Goal: Task Accomplishment & Management: Manage account settings

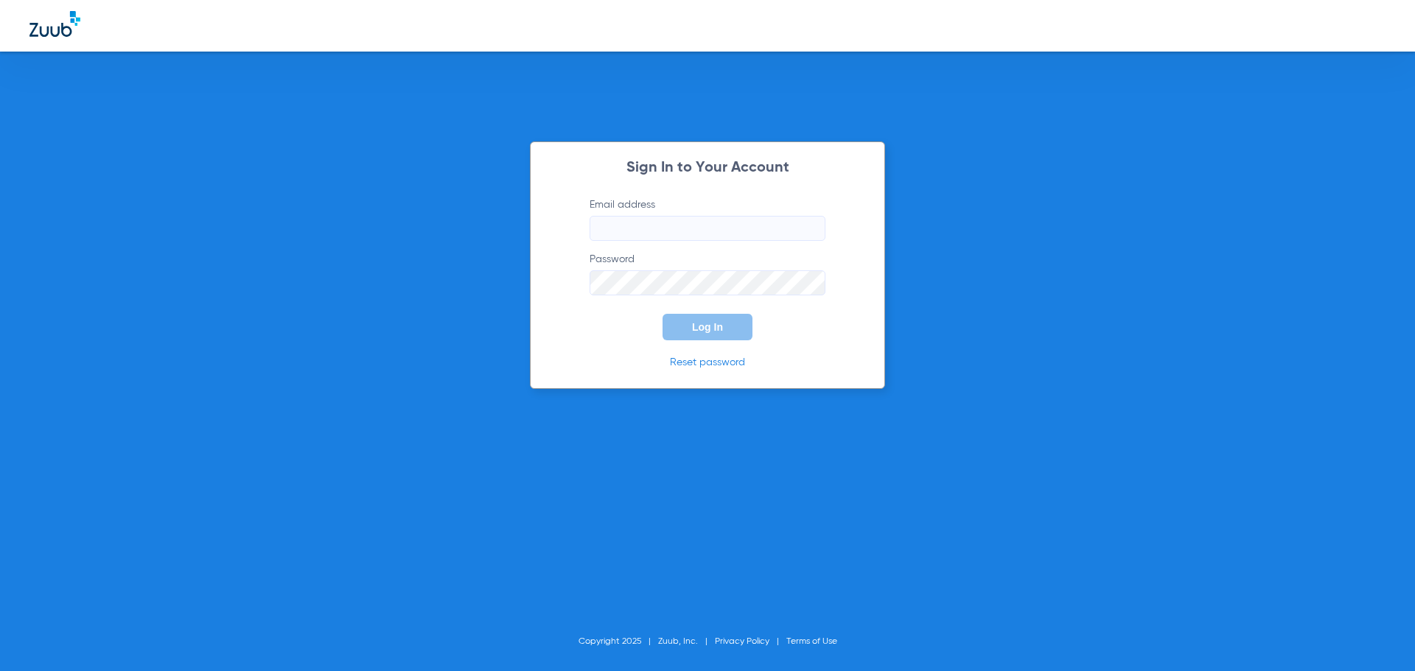
click at [636, 214] on label "Email address" at bounding box center [707, 218] width 236 height 43
click at [636, 216] on input "Email address" at bounding box center [707, 228] width 236 height 25
click at [634, 222] on input "Email address" at bounding box center [707, 228] width 236 height 25
click at [715, 225] on input "alexihelmlinger40" at bounding box center [707, 228] width 236 height 25
type input "[EMAIL_ADDRESS][DOMAIN_NAME]"
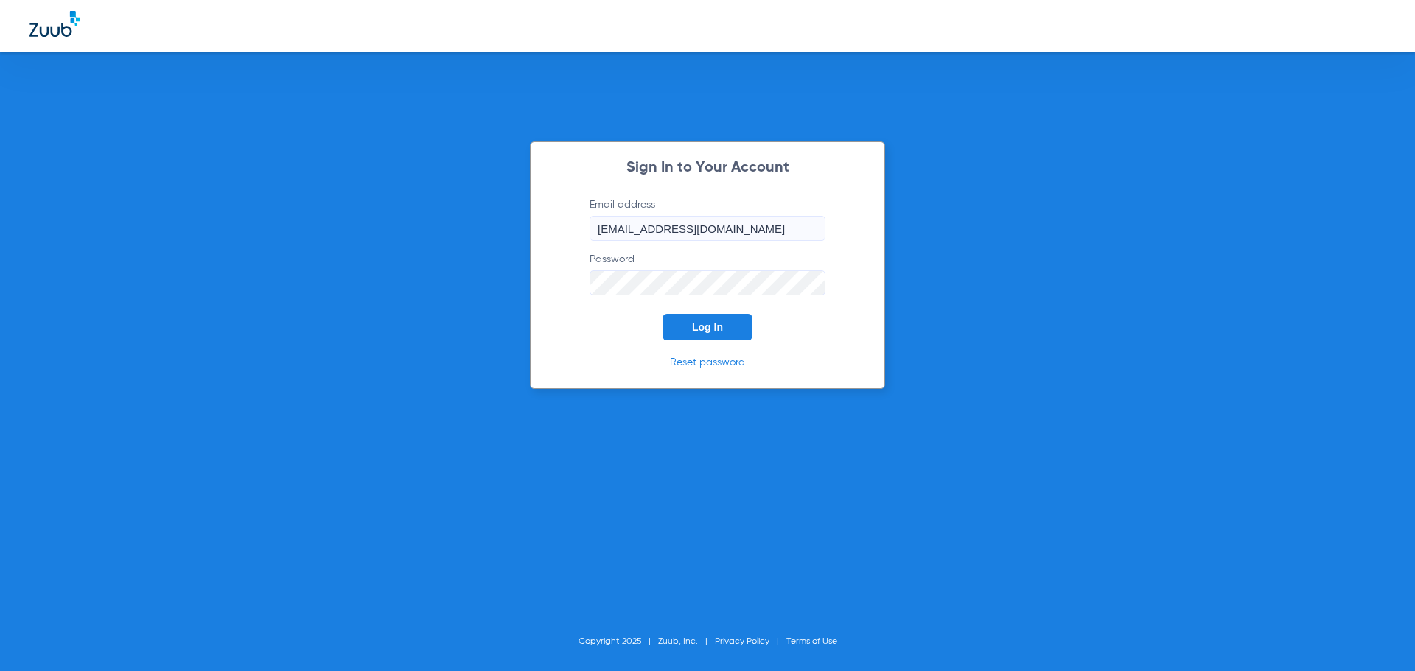
click at [662, 314] on button "Log In" at bounding box center [707, 327] width 90 height 27
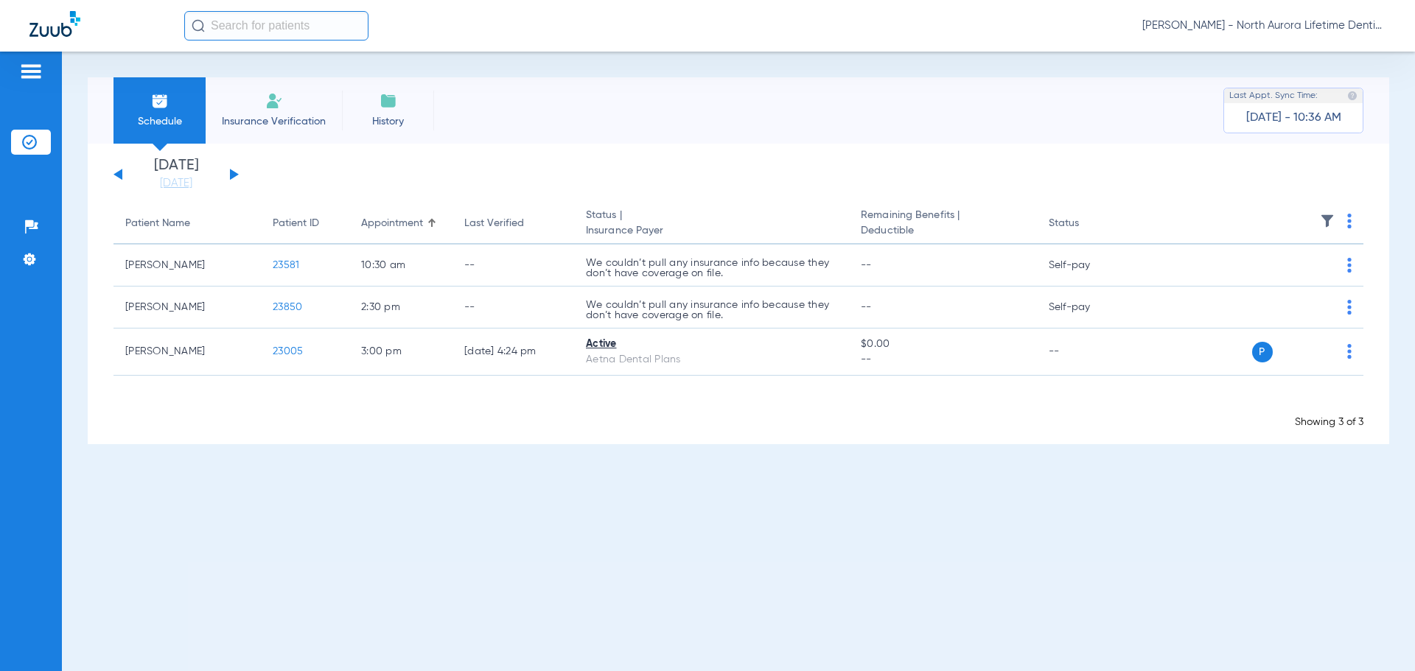
click at [231, 178] on button at bounding box center [234, 174] width 9 height 11
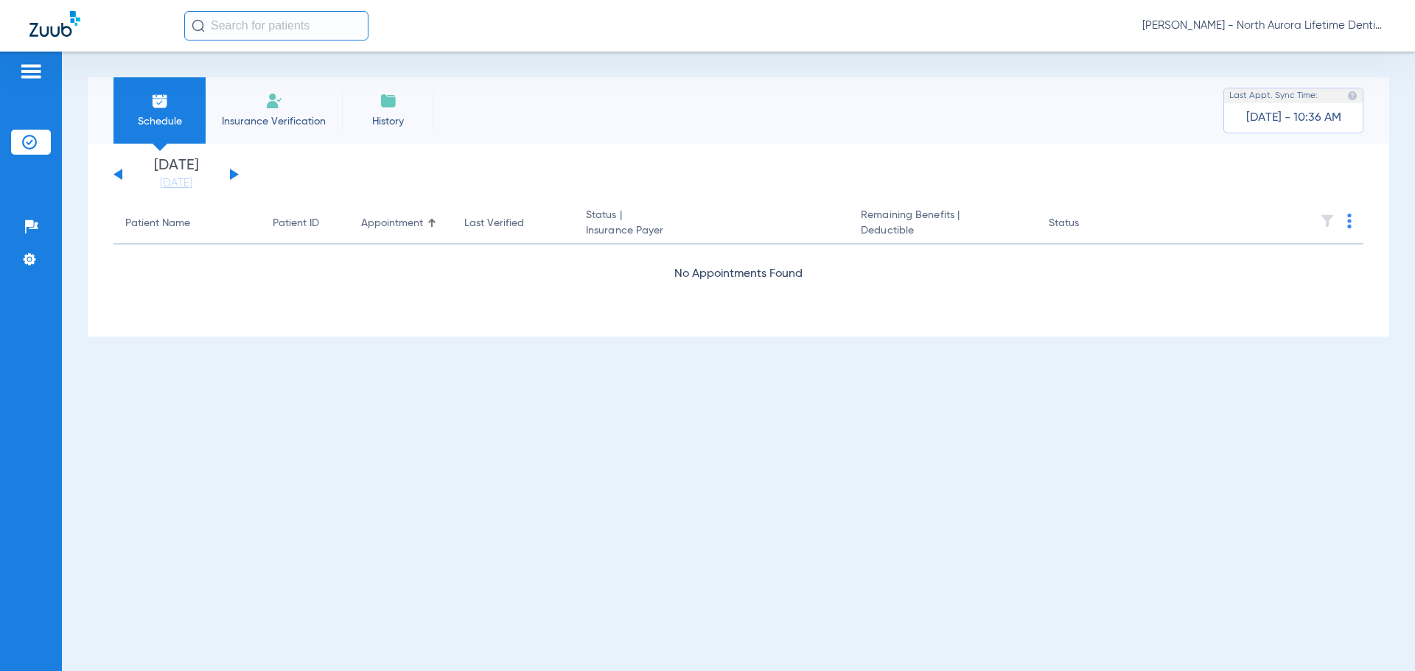
click at [231, 178] on button at bounding box center [234, 174] width 9 height 11
